Goal: Information Seeking & Learning: Check status

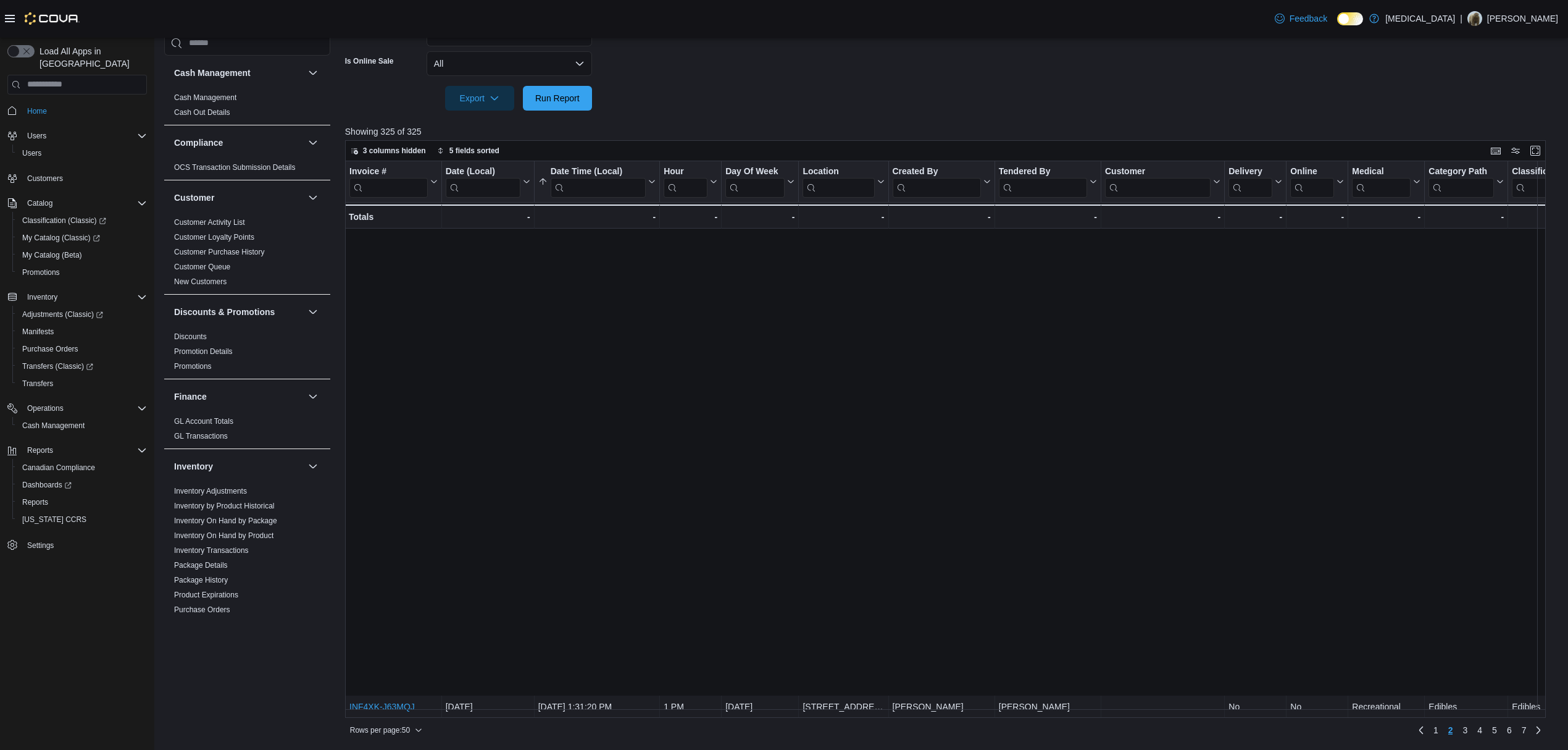
scroll to position [494, 0]
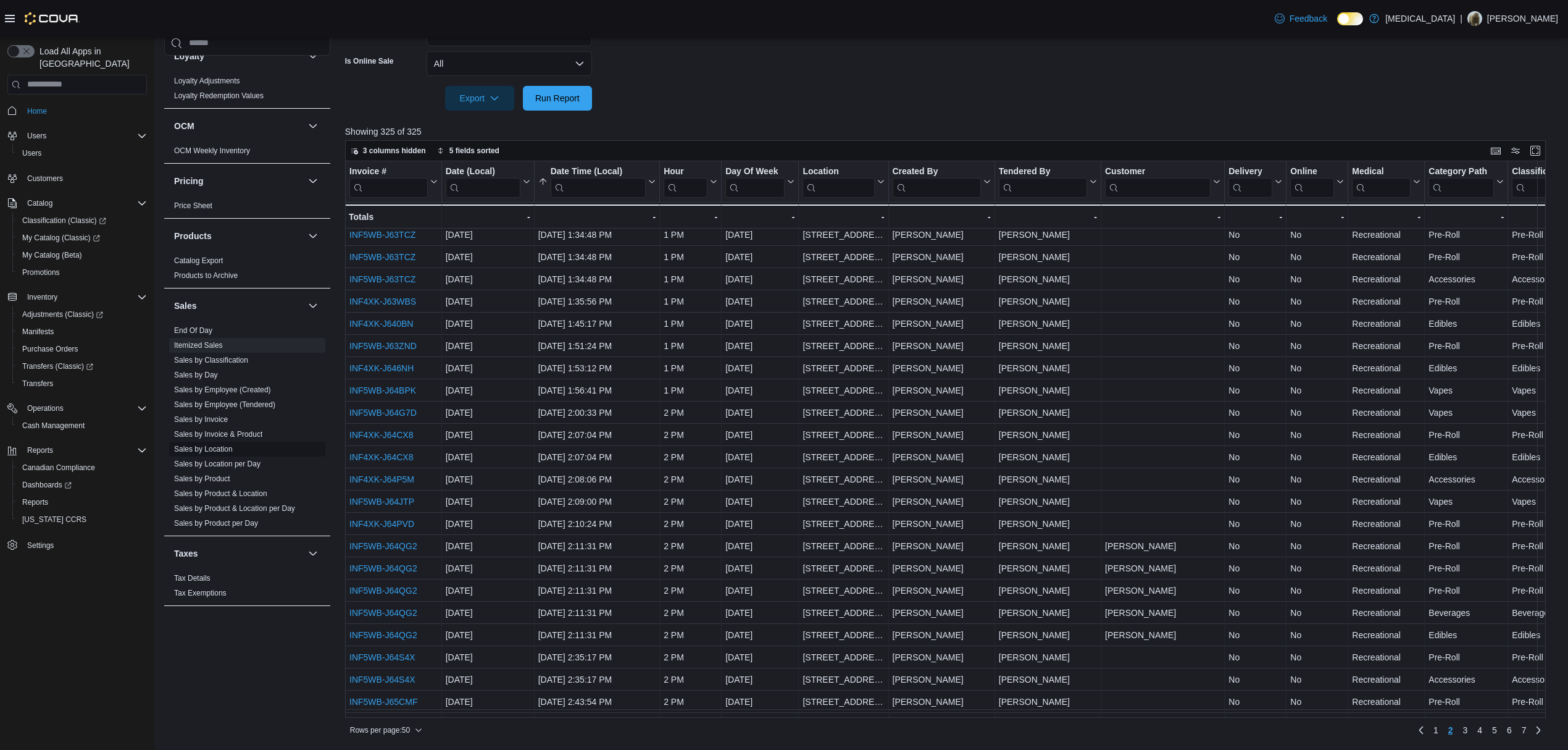
click at [206, 453] on link "Sales by Location" at bounding box center [203, 449] width 59 height 9
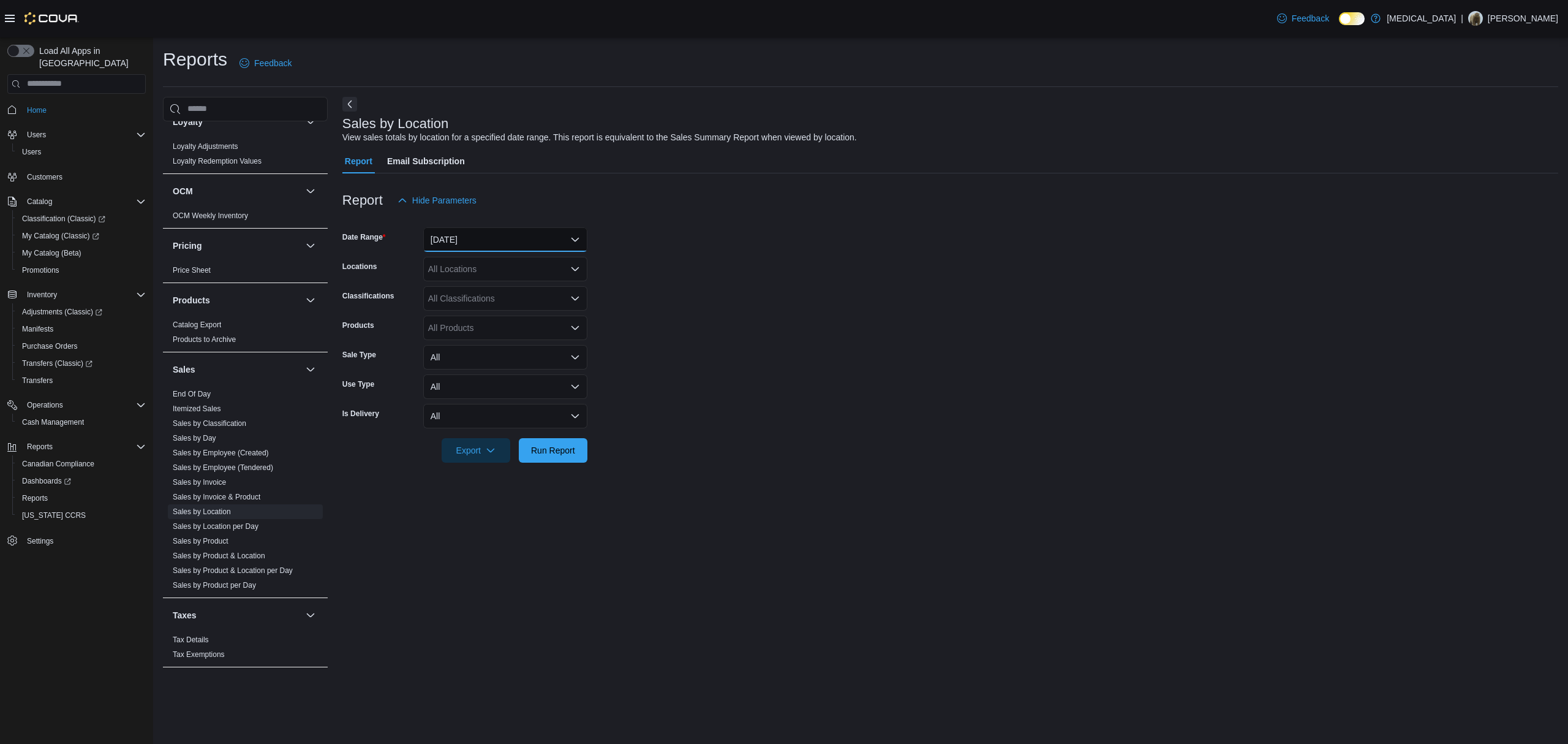
click at [544, 228] on button "[DATE]" at bounding box center [505, 240] width 164 height 25
click at [469, 283] on span "[DATE]" at bounding box center [513, 289] width 140 height 15
drag, startPoint x: 714, startPoint y: 261, endPoint x: 626, endPoint y: 273, distance: 88.8
click at [708, 266] on form "Date Range [DATE] Locations All Locations Classifications All Classifications P…" at bounding box center [950, 338] width 1216 height 250
click at [554, 457] on span "Run Report" at bounding box center [553, 450] width 54 height 25
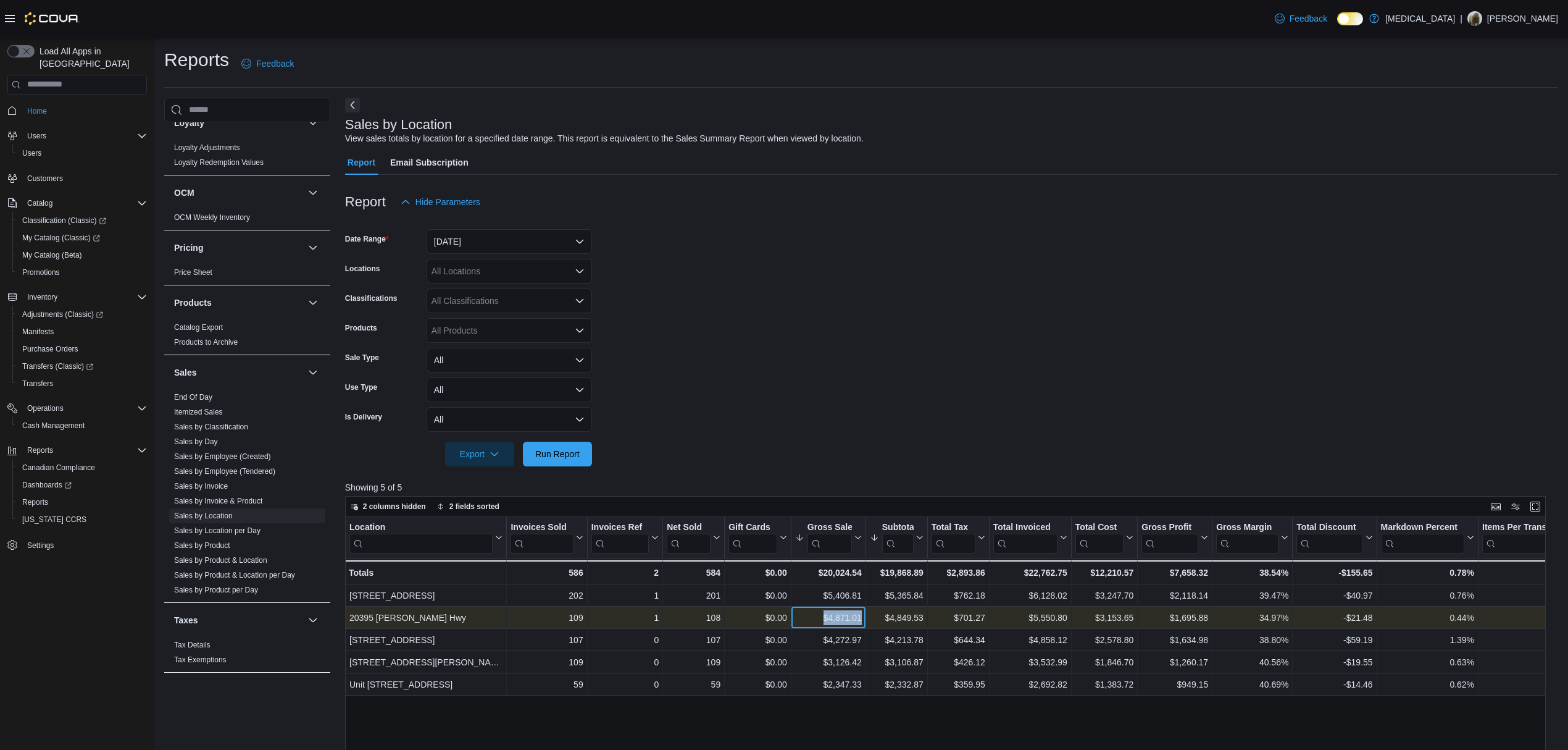
drag, startPoint x: 815, startPoint y: 609, endPoint x: 875, endPoint y: 609, distance: 60.0
click at [875, 609] on div "20395 Lougheed Hwy - Location, column 1, row 2 109 - Invoices Sold, column 2, r…" at bounding box center [1253, 617] width 1818 height 22
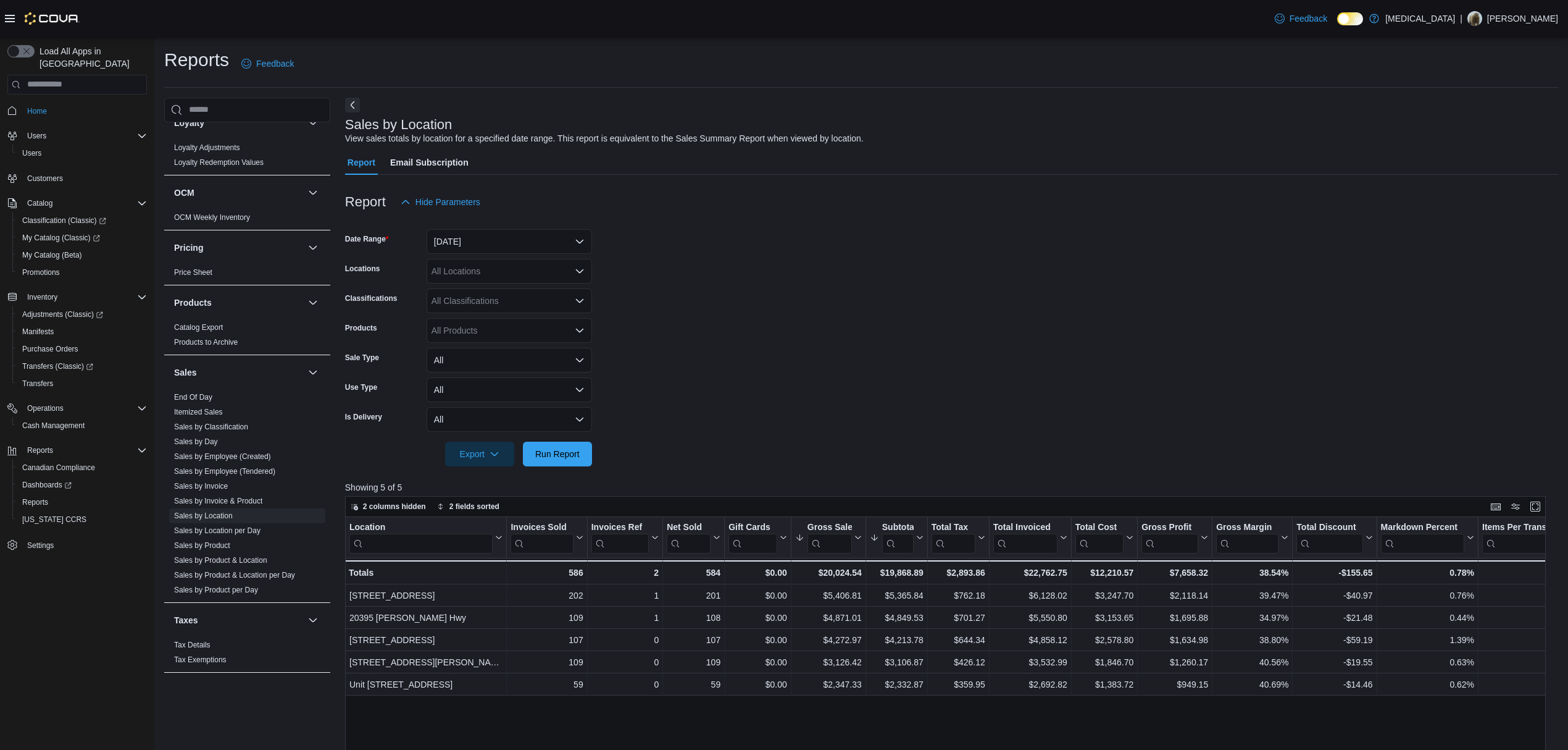
click at [884, 504] on div "2 columns hidden 2 fields sorted" at bounding box center [946, 506] width 1201 height 21
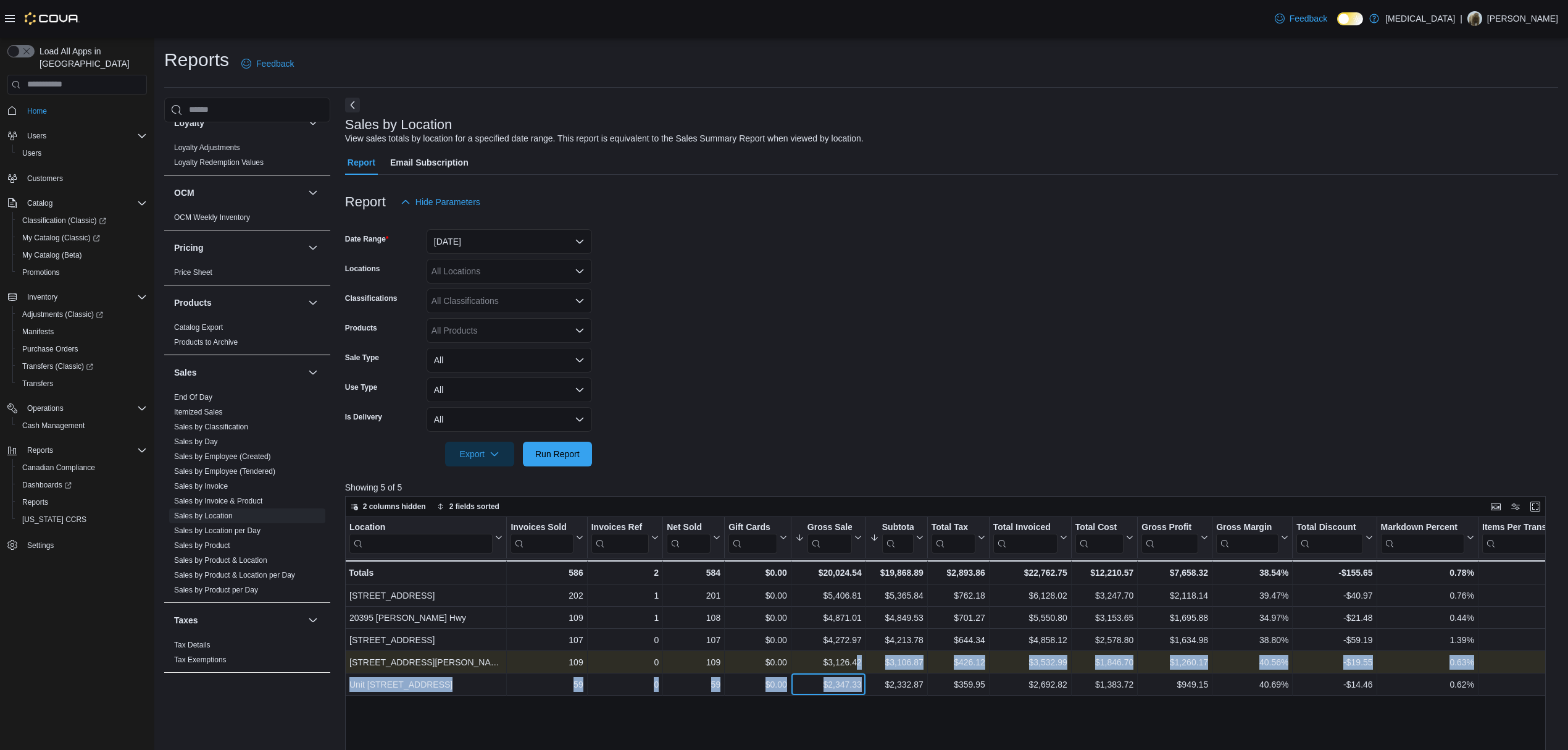
drag, startPoint x: 860, startPoint y: 680, endPoint x: 855, endPoint y: 666, distance: 14.9
click at [855, 666] on div "Location Click to view column header actions Invoices Sold Click to view column…" at bounding box center [1253, 606] width 1818 height 179
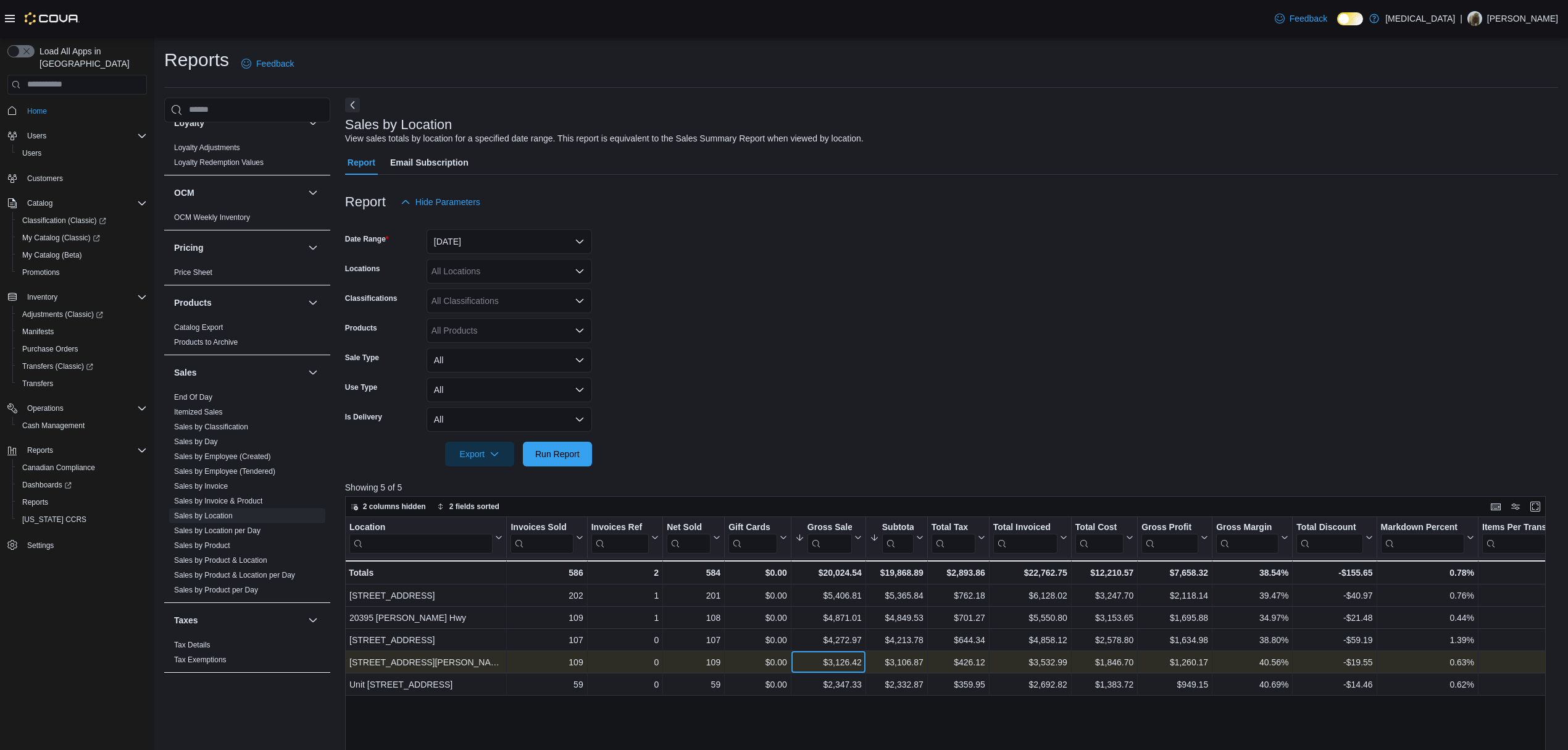
click at [843, 654] on div "$3,126.42 - Gross Sales, column 6, row 4" at bounding box center [829, 662] width 74 height 22
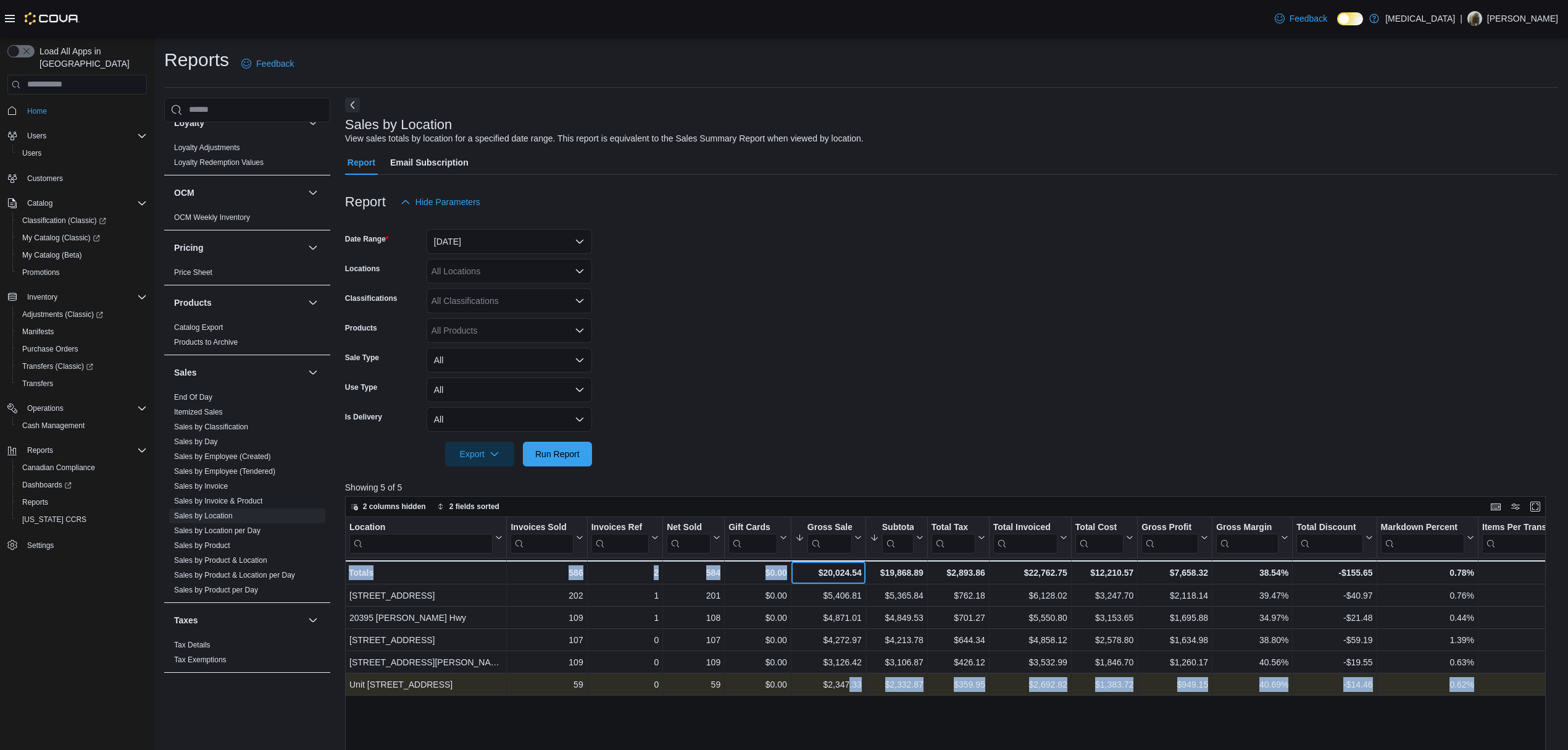
drag, startPoint x: 818, startPoint y: 574, endPoint x: 850, endPoint y: 676, distance: 106.9
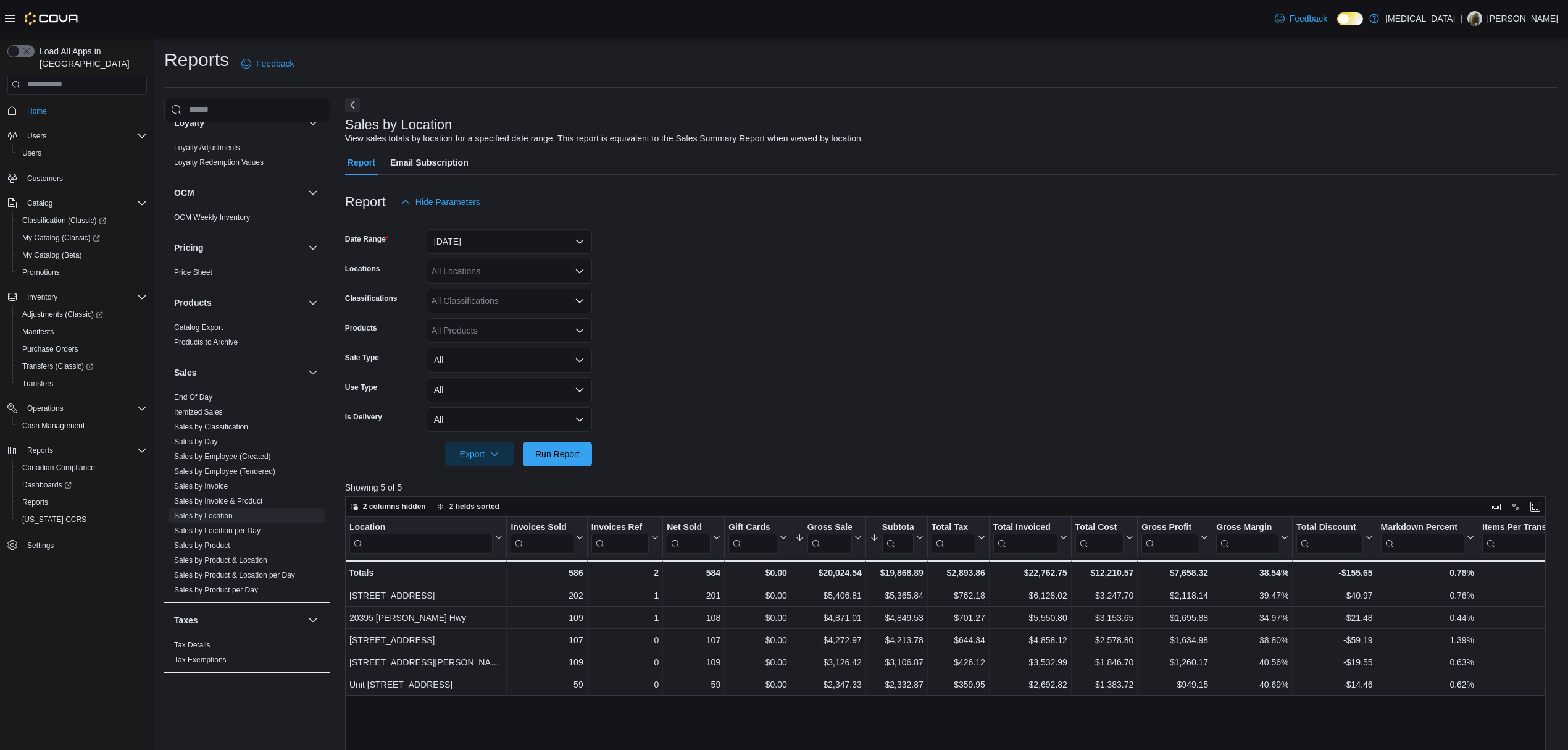
click at [1015, 374] on form "Date Range [DATE] Locations All Locations Classifications All Classifications P…" at bounding box center [951, 340] width 1213 height 252
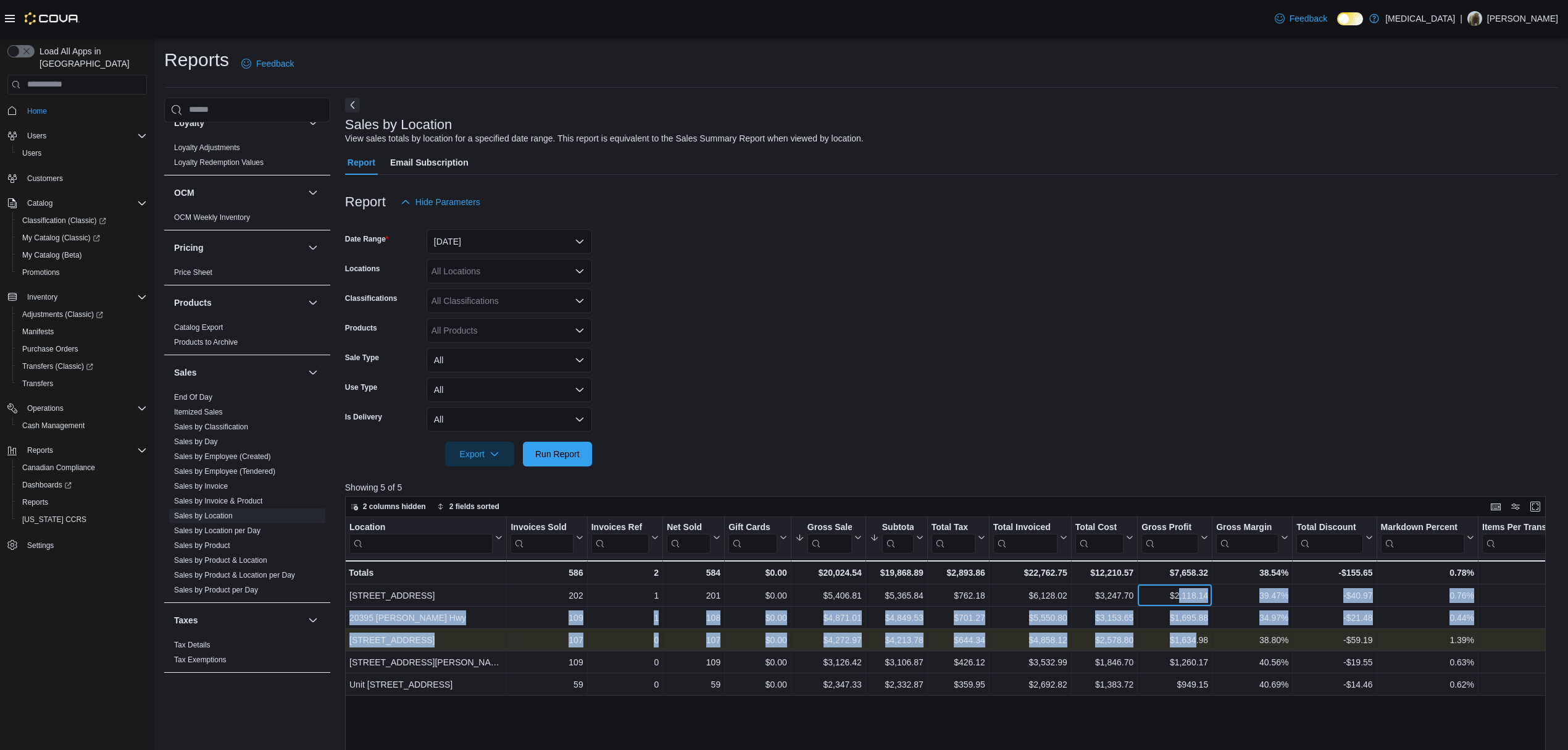
drag, startPoint x: 1183, startPoint y: 594, endPoint x: 1197, endPoint y: 650, distance: 57.7
click at [1197, 650] on div "Location Click to view column header actions Invoices Sold Click to view column…" at bounding box center [1253, 606] width 1818 height 179
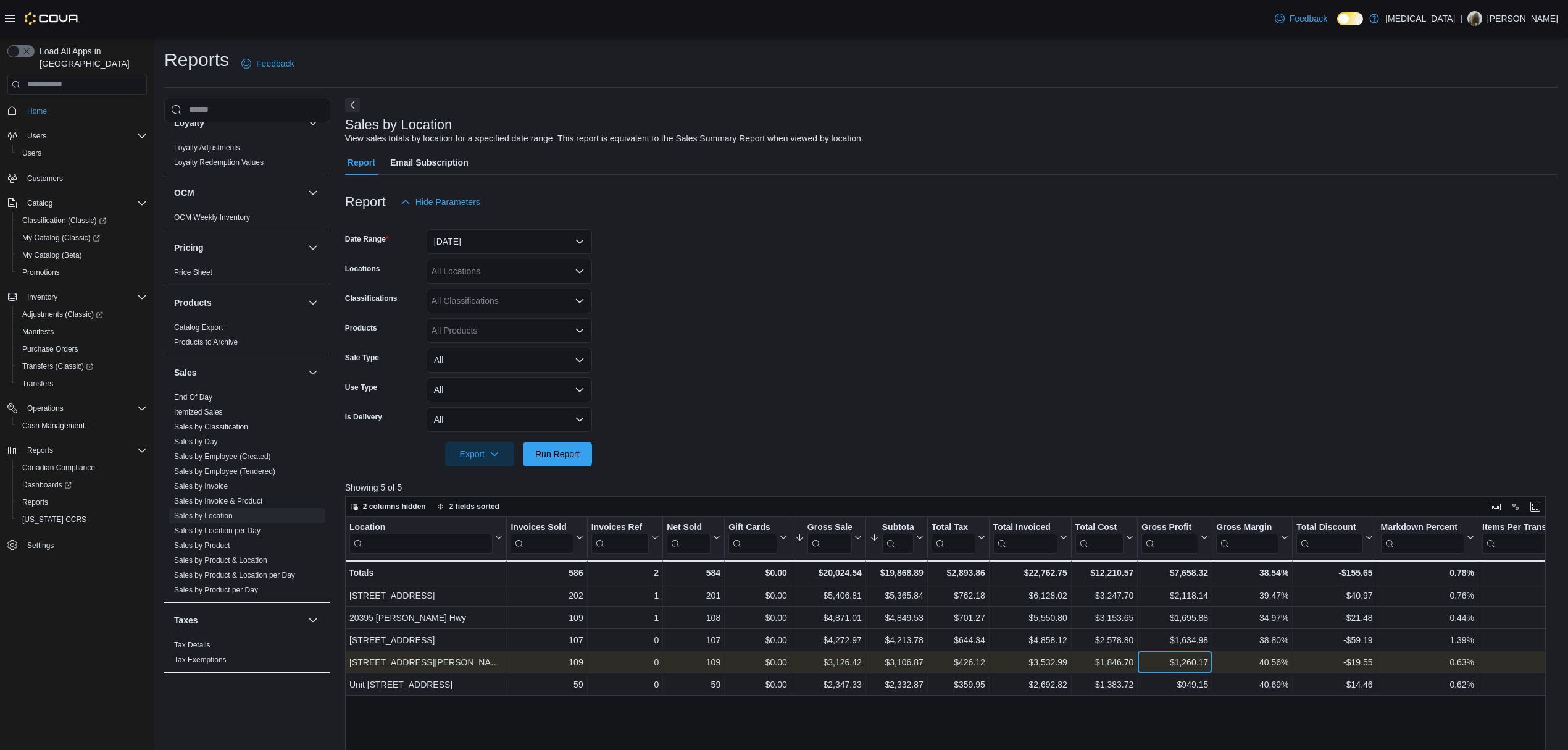
click at [1198, 667] on div "$1,260.17" at bounding box center [1175, 662] width 67 height 15
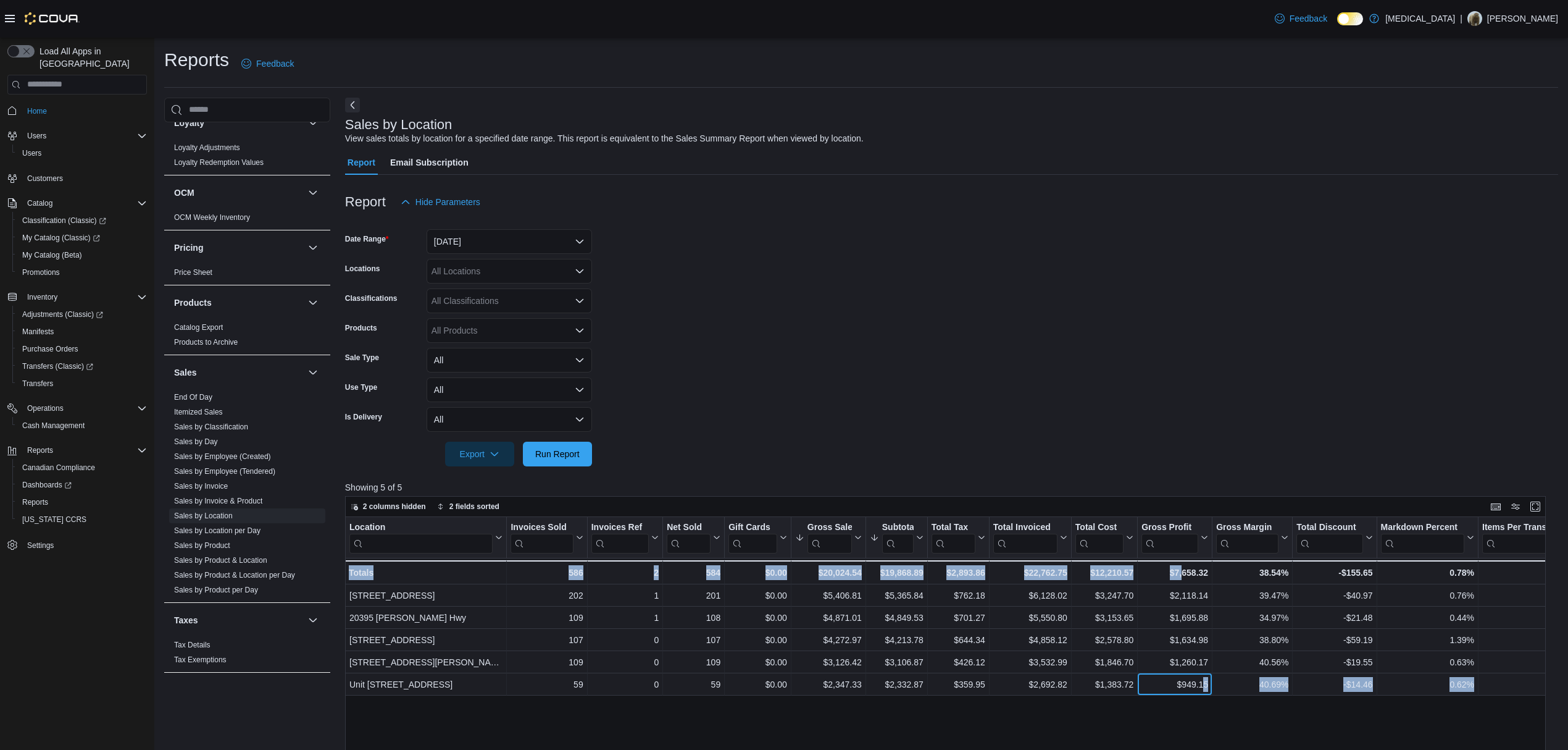
drag, startPoint x: 1205, startPoint y: 677, endPoint x: 1183, endPoint y: 579, distance: 100.4
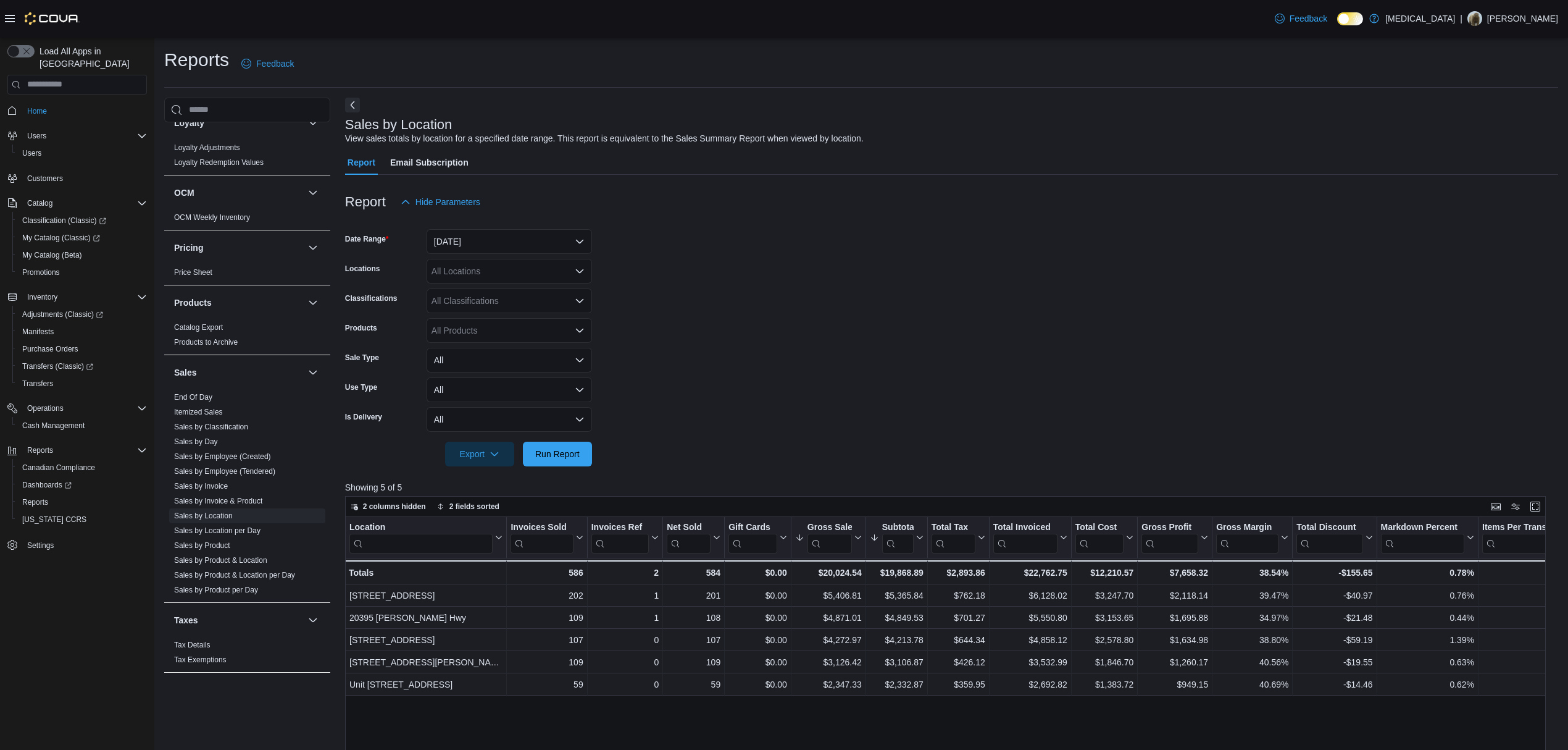
click at [1162, 442] on form "Date Range [DATE] Locations All Locations Classifications All Classifications P…" at bounding box center [951, 340] width 1213 height 252
click at [469, 244] on button "[DATE]" at bounding box center [509, 242] width 166 height 25
click at [473, 267] on span "Custom Date" at bounding box center [517, 266] width 141 height 15
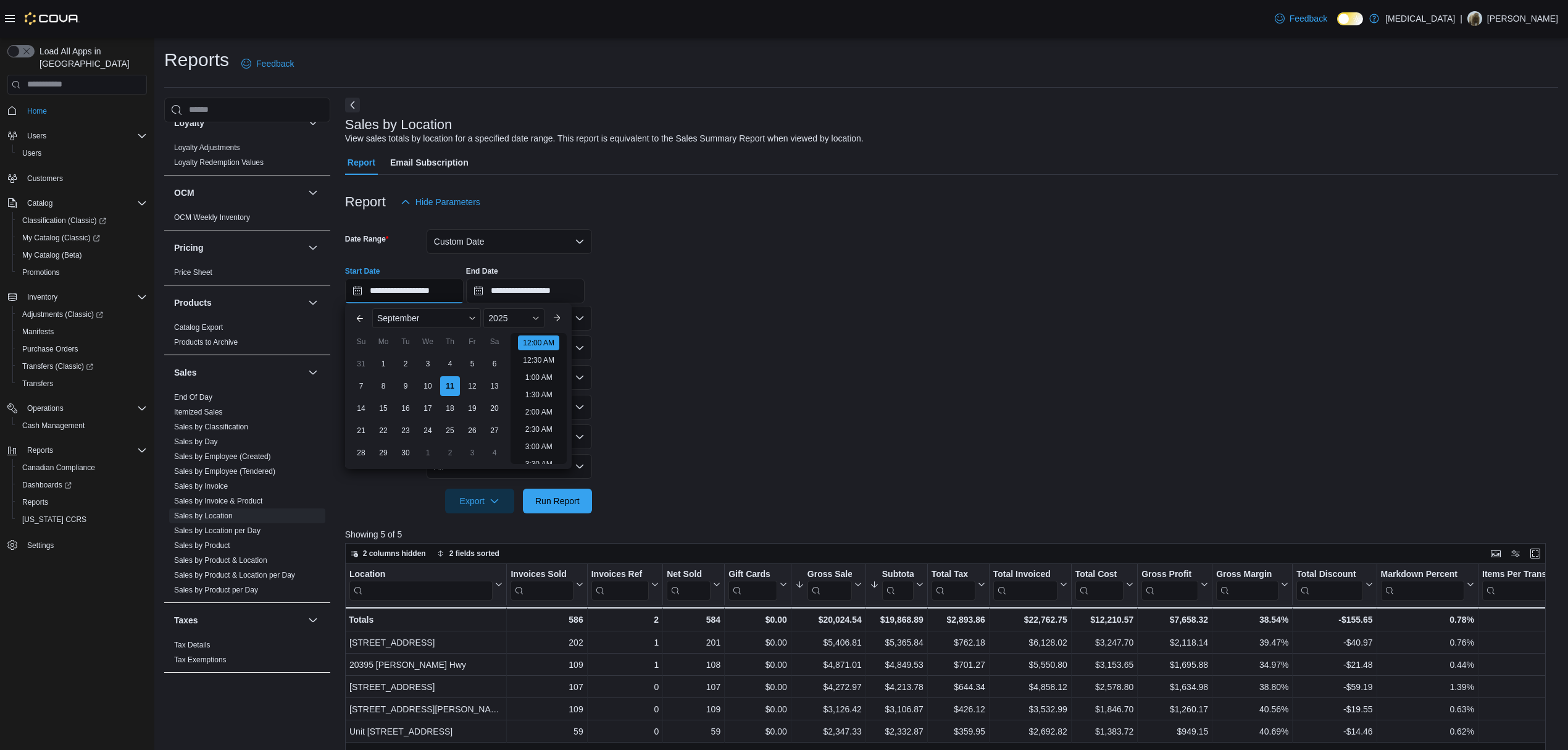
click at [437, 286] on input "**********" at bounding box center [404, 291] width 118 height 25
click at [364, 387] on div "7" at bounding box center [361, 386] width 22 height 22
type input "**********"
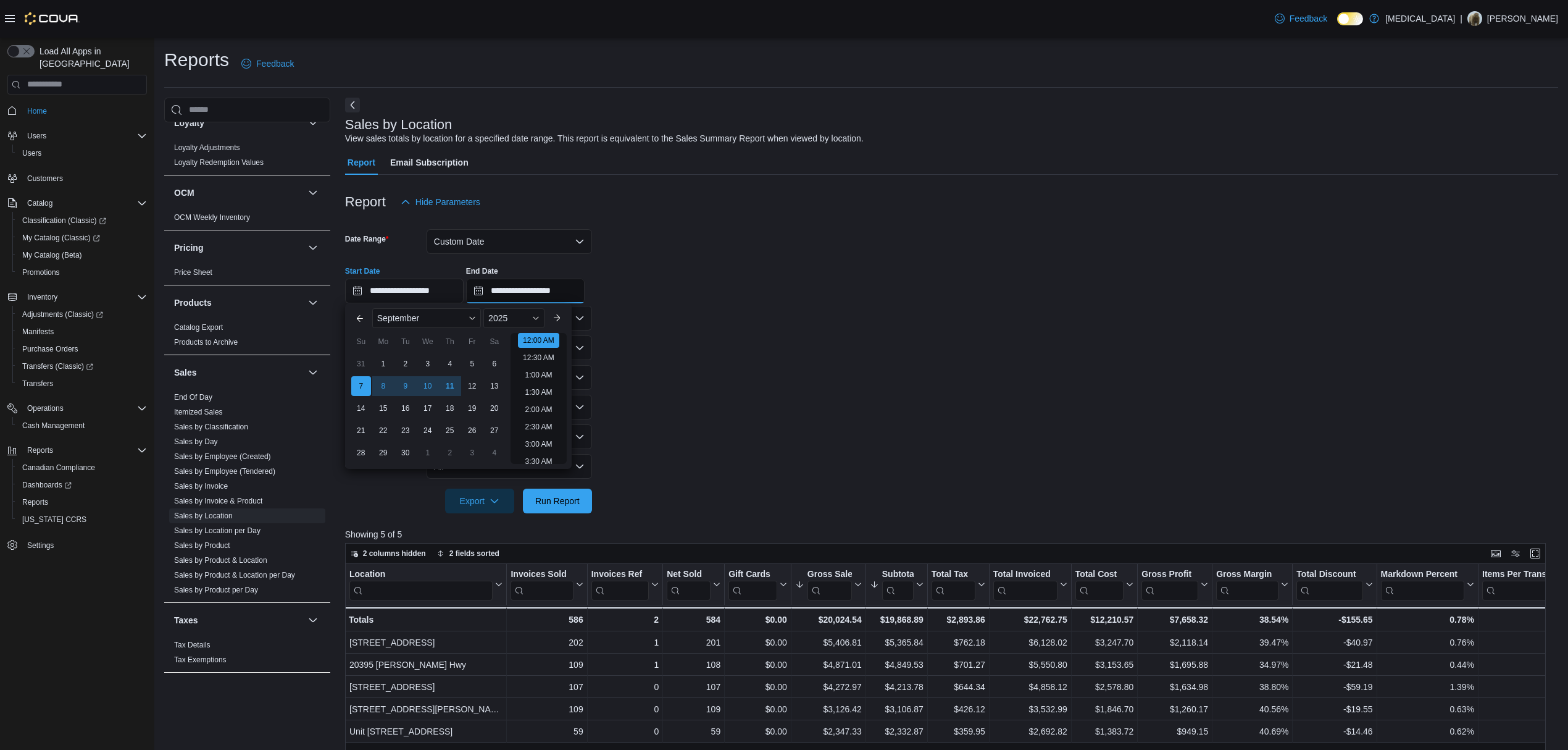
click at [532, 289] on input "**********" at bounding box center [525, 291] width 118 height 25
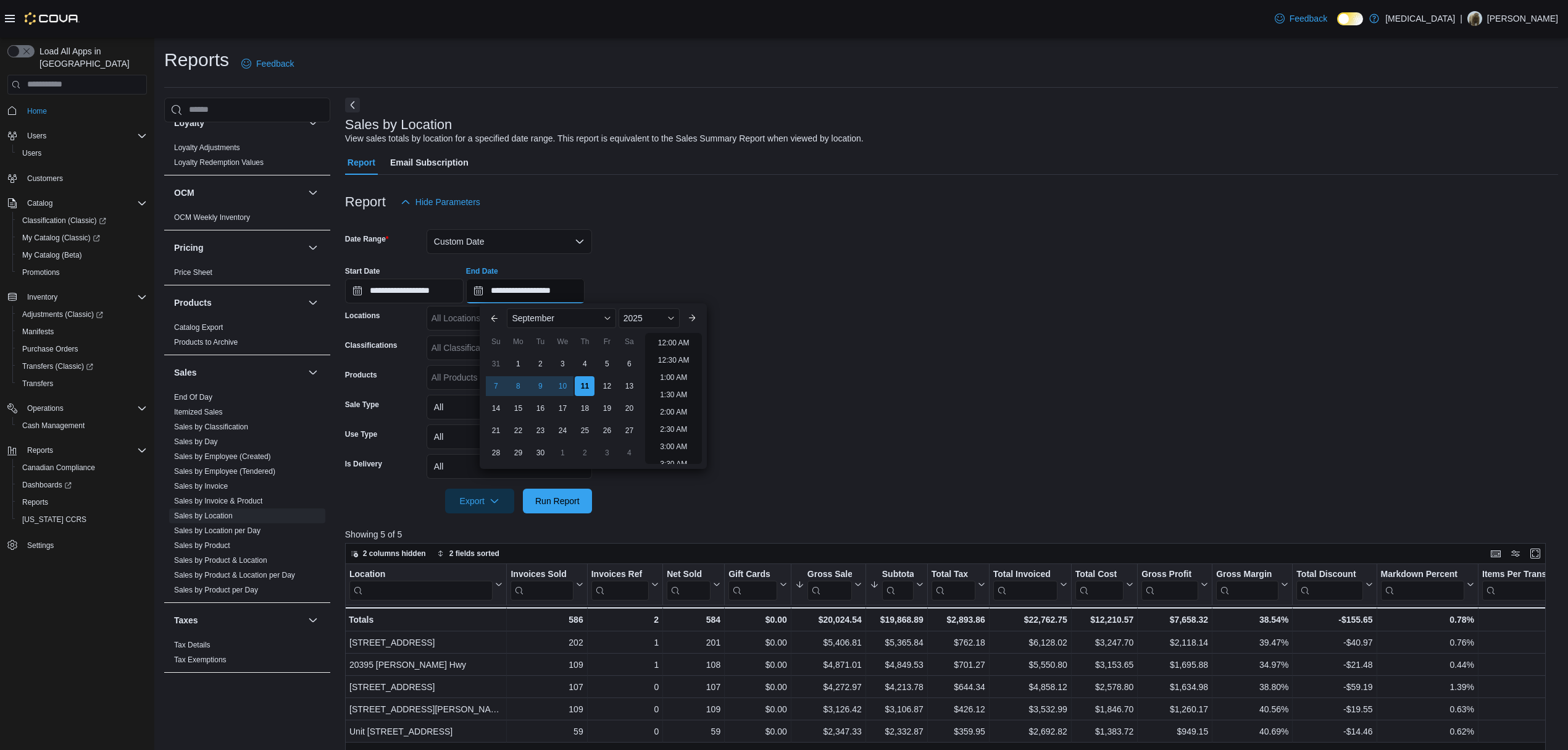
scroll to position [702, 0]
click at [586, 392] on div "11" at bounding box center [585, 386] width 22 height 22
click at [1036, 345] on form "**********" at bounding box center [951, 364] width 1213 height 299
click at [569, 512] on span "Run Report" at bounding box center [557, 500] width 54 height 25
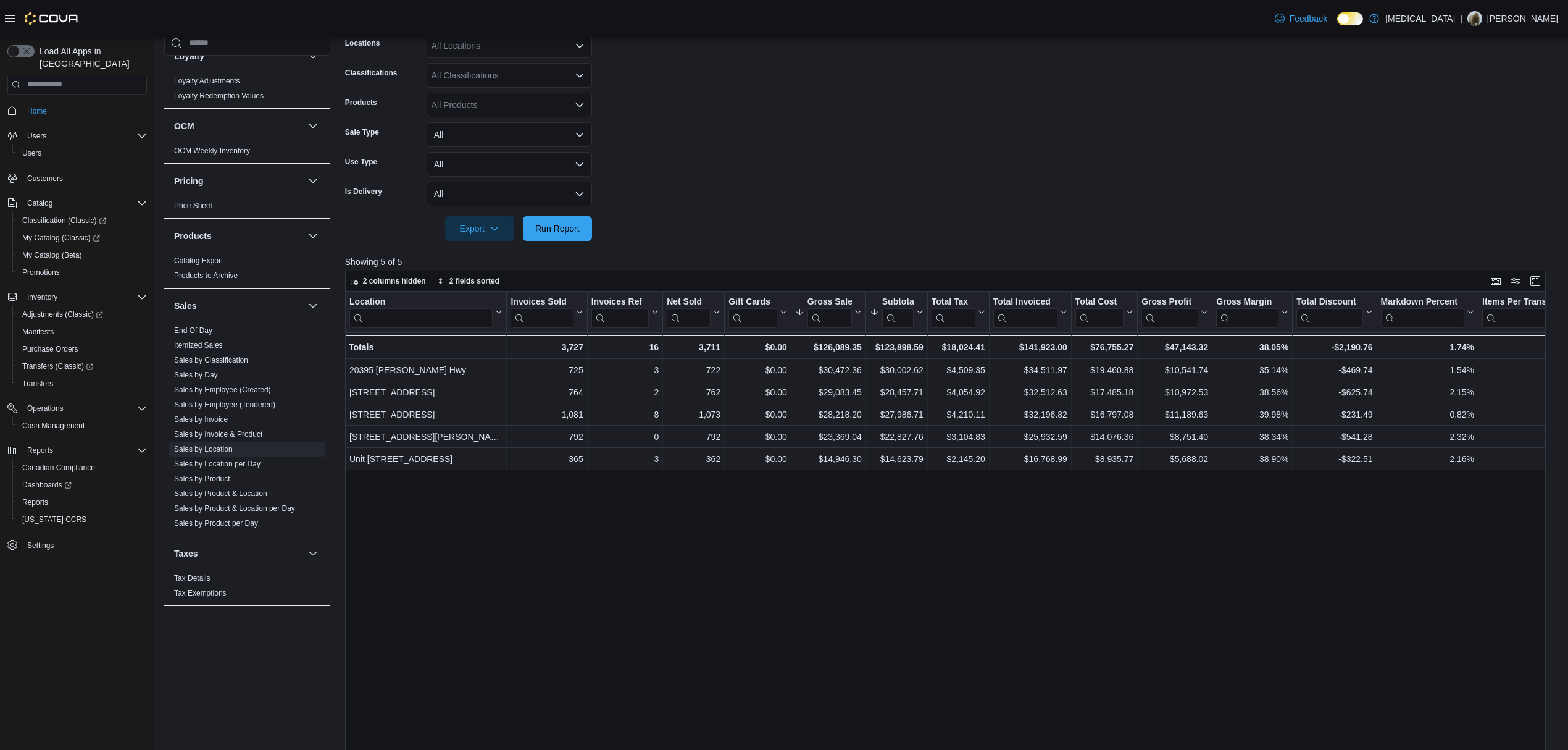
scroll to position [247, 0]
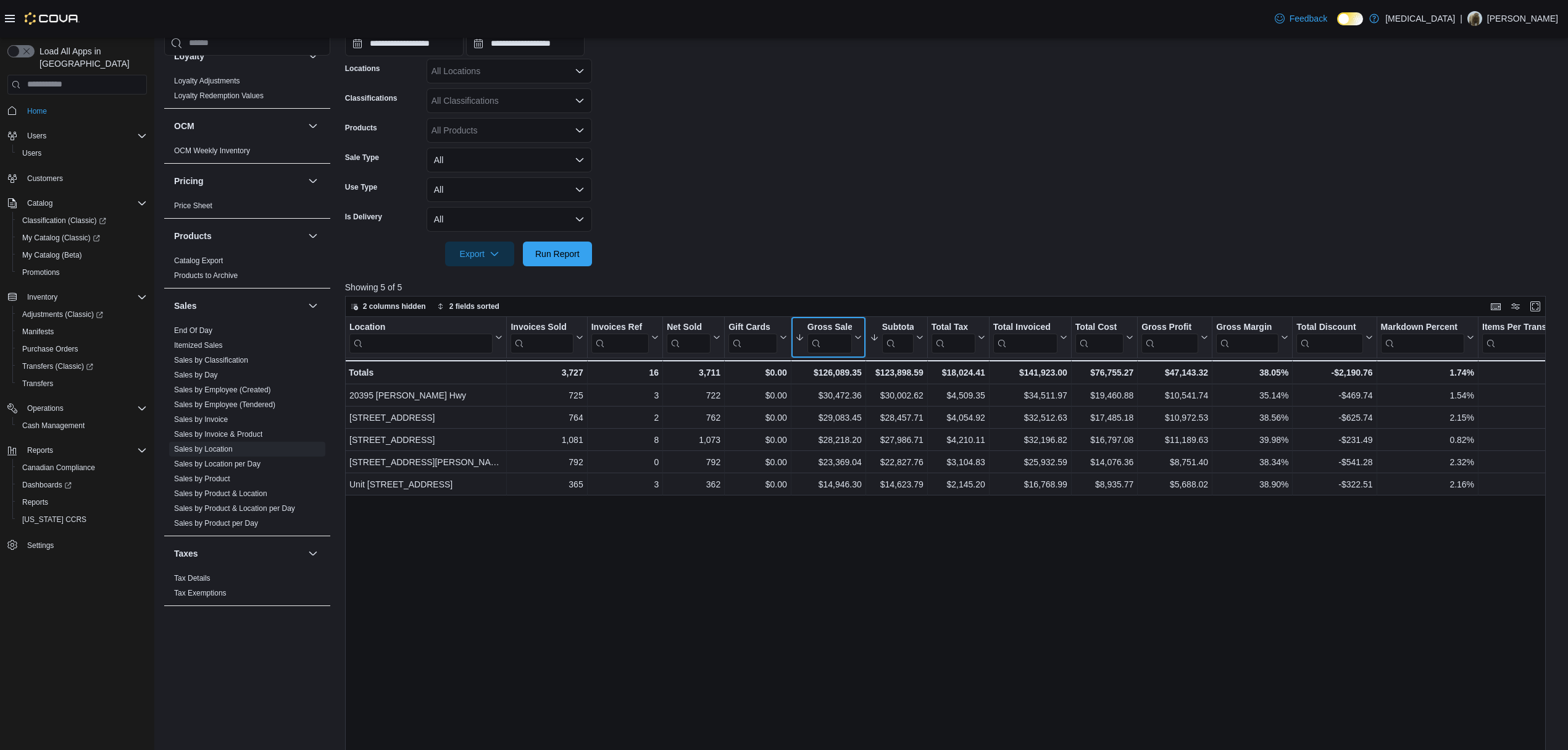
click at [851, 344] on input "search" at bounding box center [830, 343] width 45 height 20
click at [855, 343] on button "Gross Sales" at bounding box center [829, 337] width 67 height 32
click at [838, 404] on span "Sort High-Low" at bounding box center [836, 399] width 47 height 10
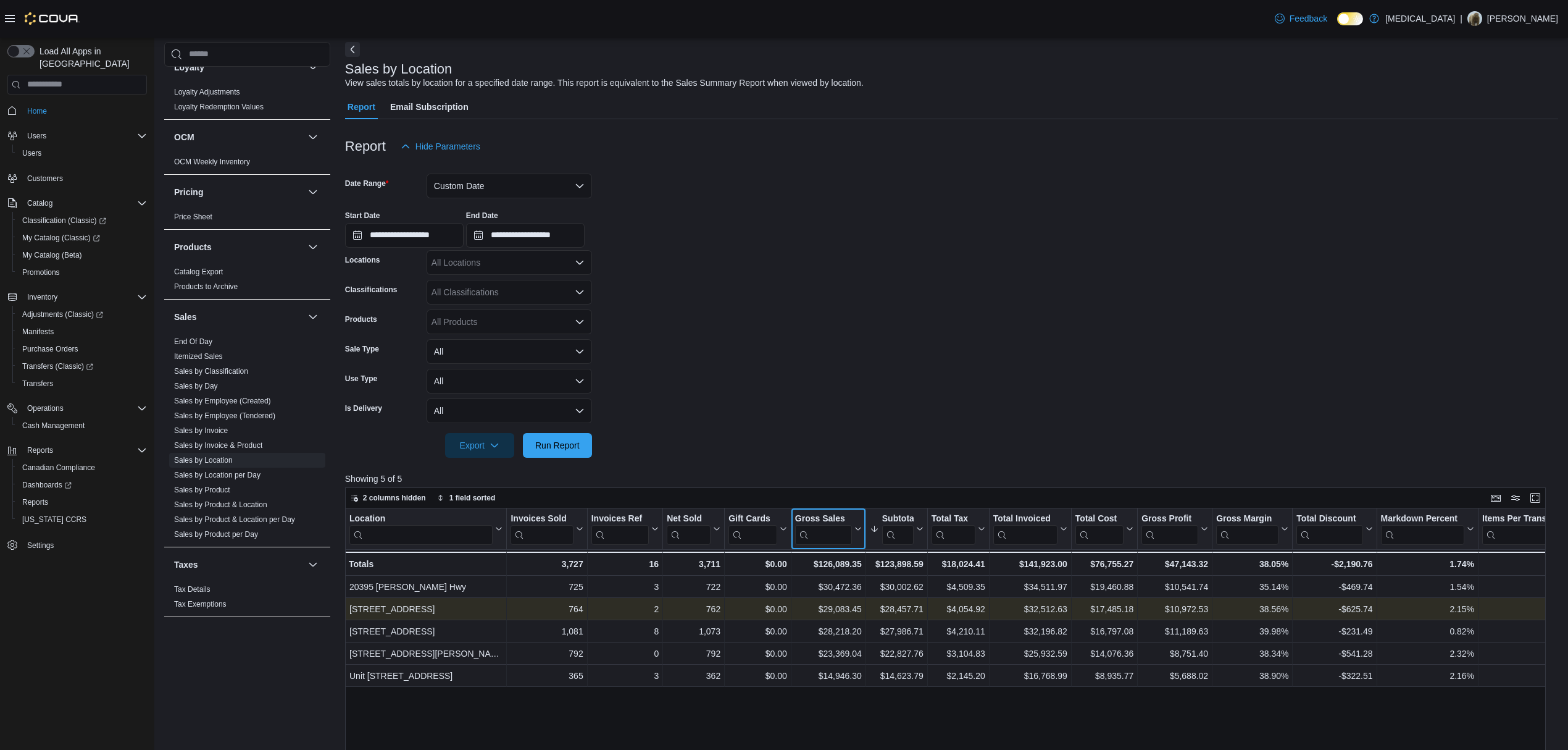
scroll to position [82, 0]
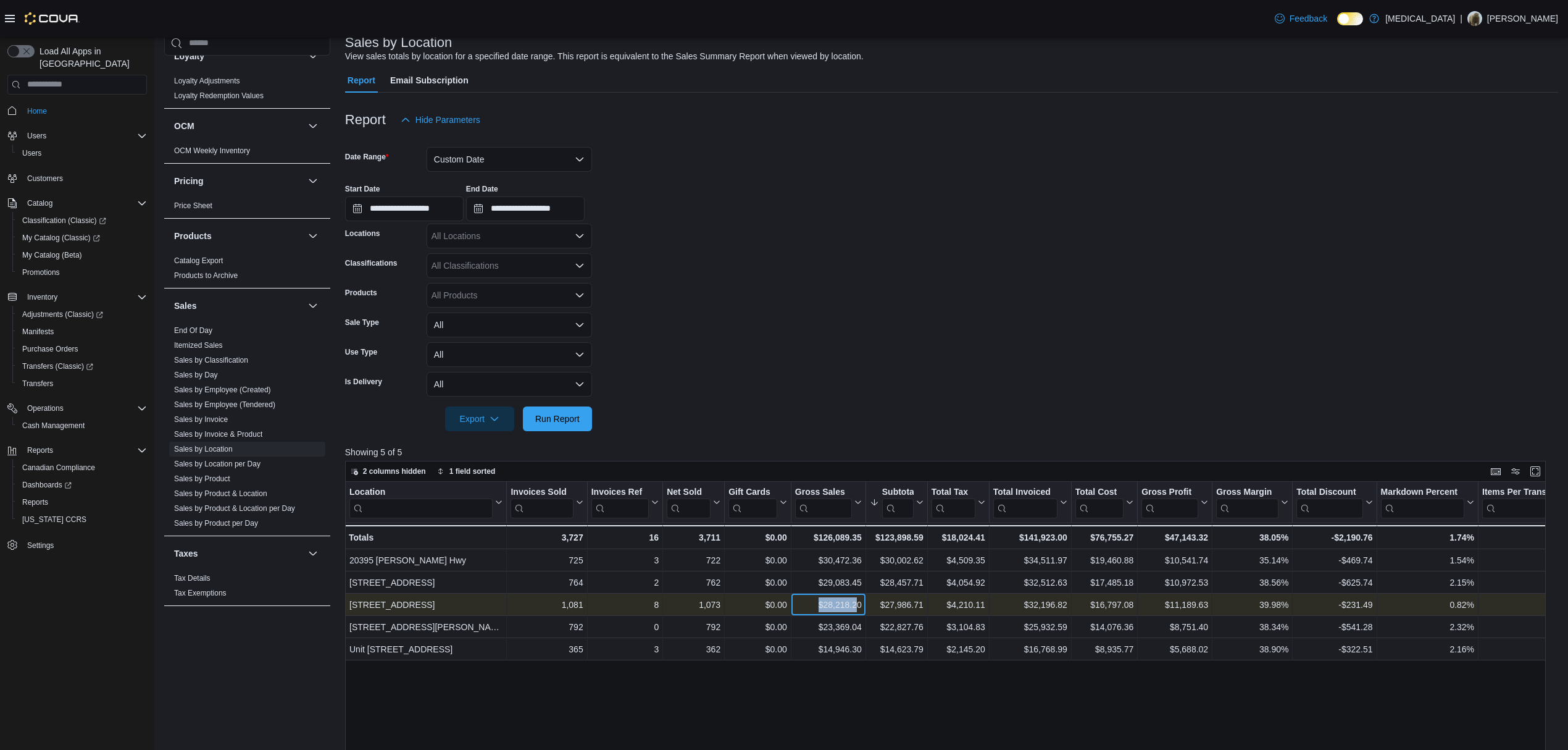
drag, startPoint x: 850, startPoint y: 608, endPoint x: 802, endPoint y: 606, distance: 48.0
click at [802, 606] on div "$28,218.20" at bounding box center [829, 605] width 67 height 15
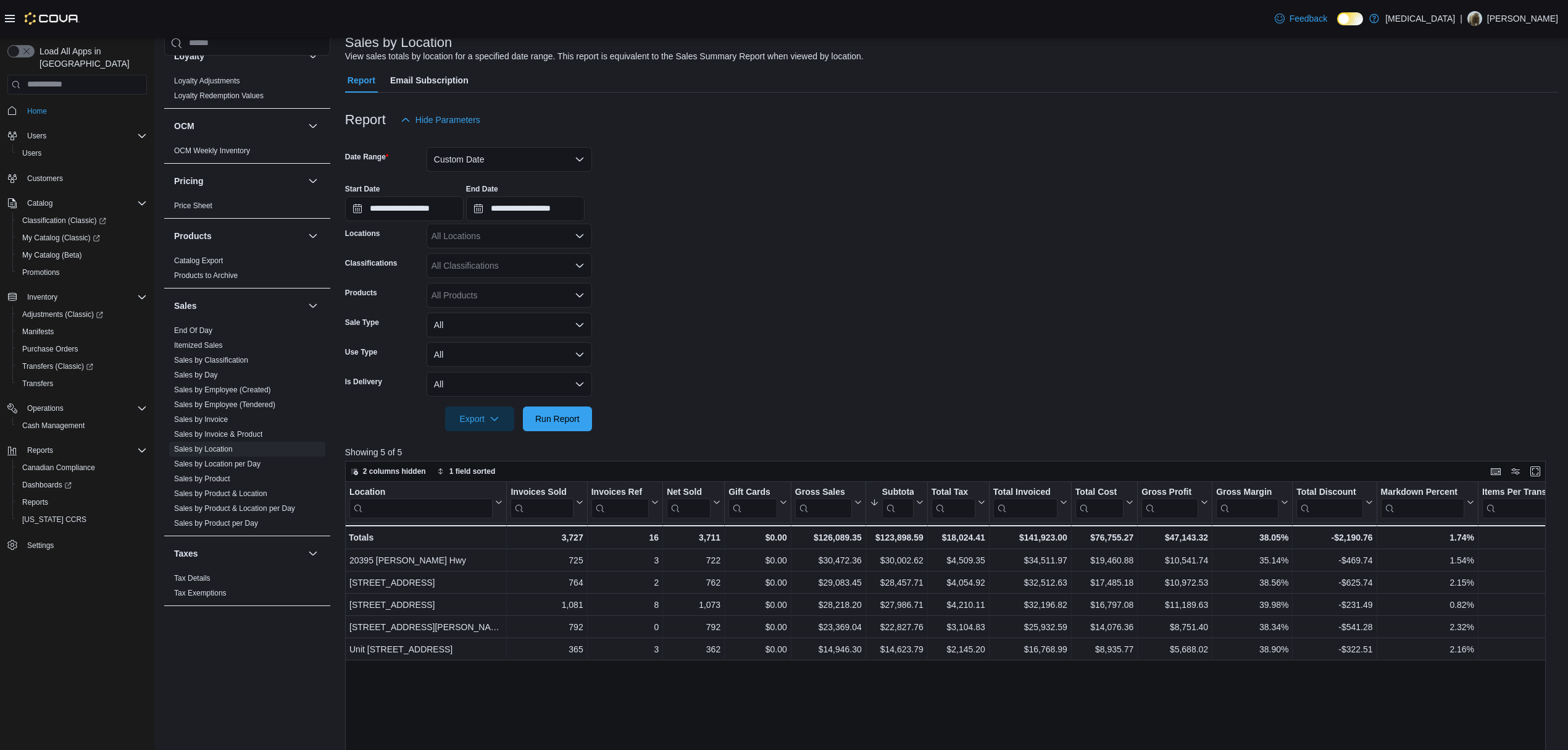
click at [536, 158] on button "Custom Date" at bounding box center [509, 159] width 166 height 25
click at [492, 202] on span "[DATE]" at bounding box center [517, 209] width 141 height 15
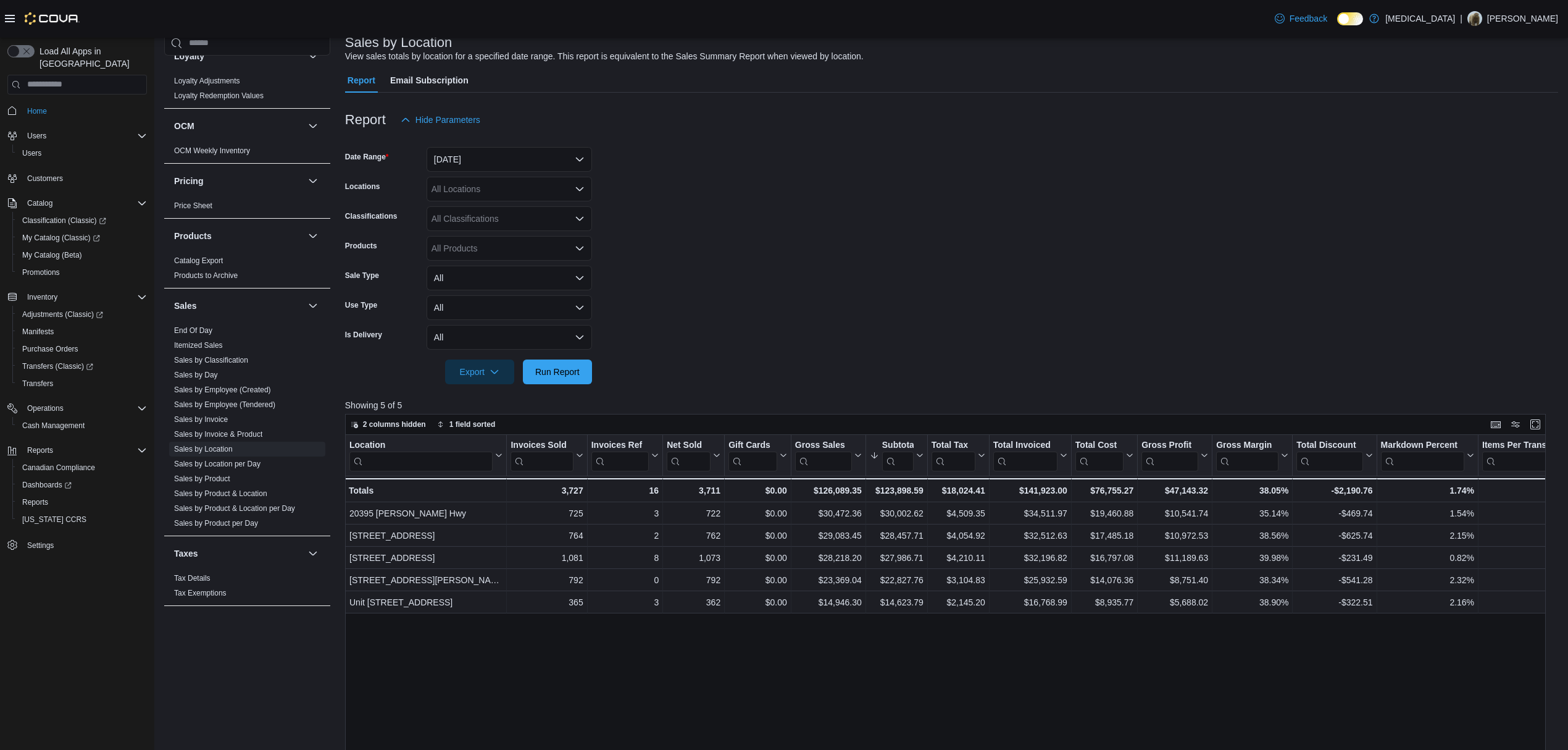
click at [823, 270] on form "Date Range [DATE] Locations All Locations Classifications All Classifications P…" at bounding box center [951, 258] width 1213 height 252
click at [551, 387] on div at bounding box center [951, 392] width 1213 height 15
click at [551, 379] on span "Run Report" at bounding box center [557, 371] width 54 height 25
